Goal: Task Accomplishment & Management: Manage account settings

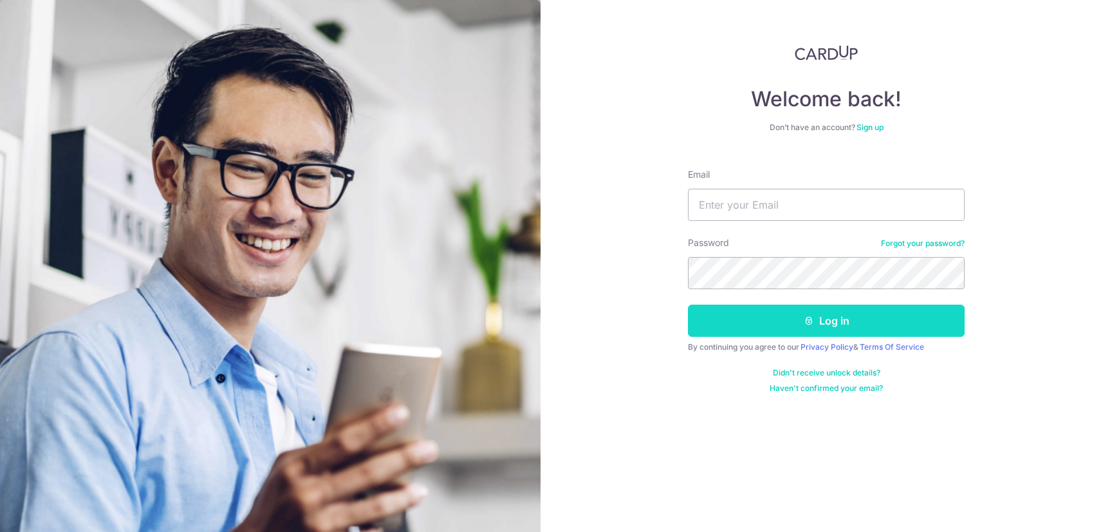
type input "[PERSON_NAME][EMAIL_ADDRESS][DOMAIN_NAME]"
click at [778, 324] on button "Log in" at bounding box center [826, 321] width 277 height 32
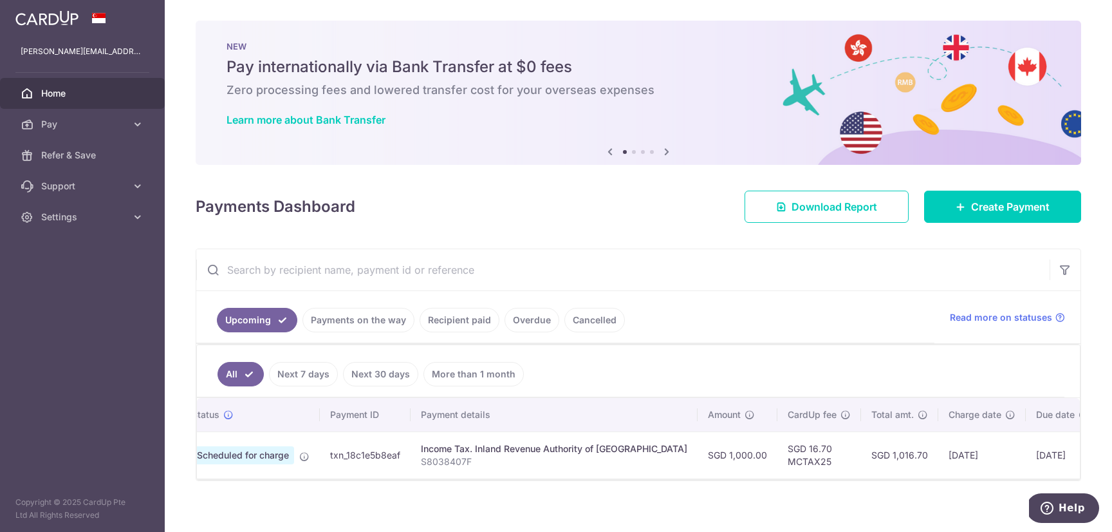
scroll to position [0, 107]
